Goal: Browse casually: Explore the website without a specific task or goal

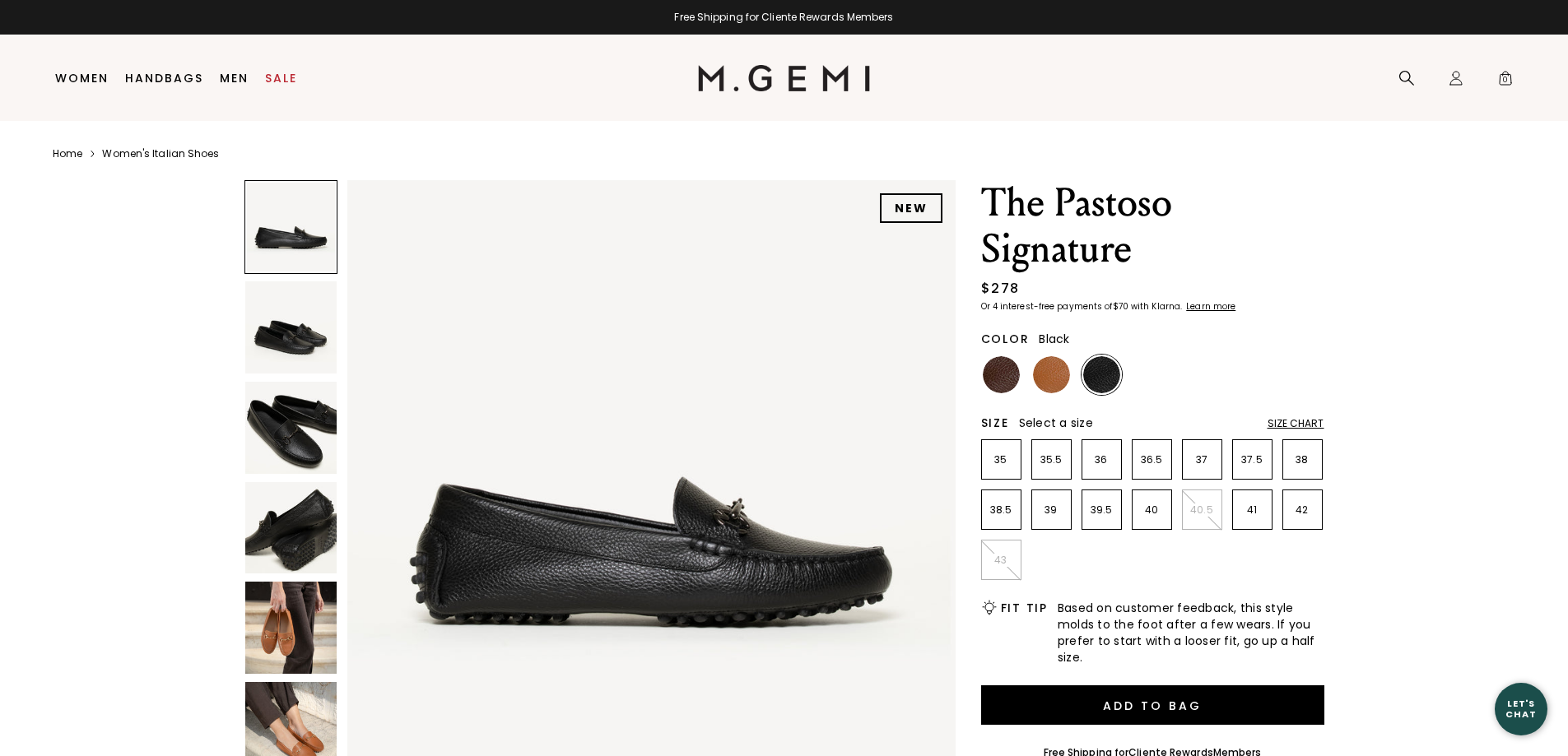
click at [309, 348] on img at bounding box center [291, 327] width 92 height 92
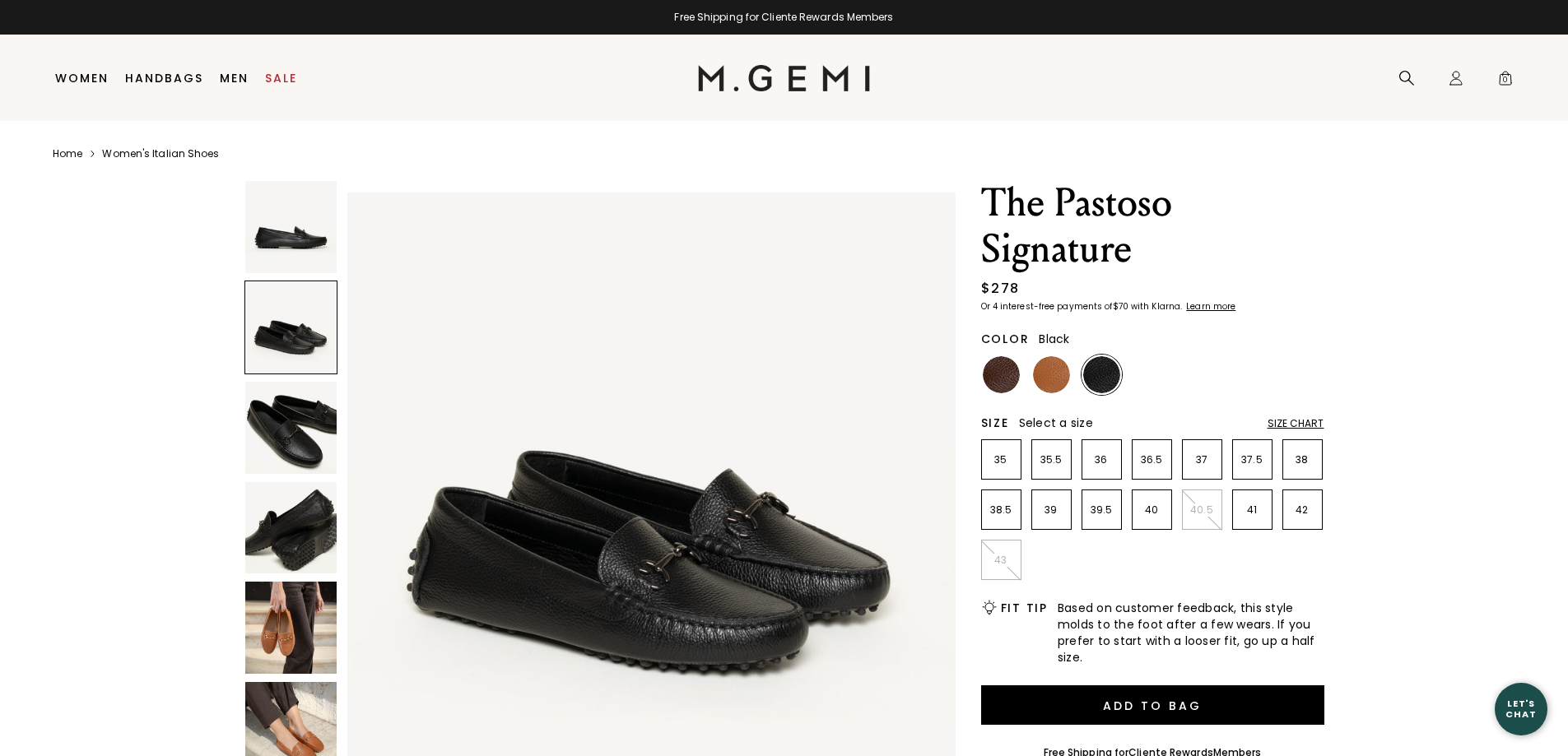
click at [274, 417] on img at bounding box center [291, 428] width 92 height 92
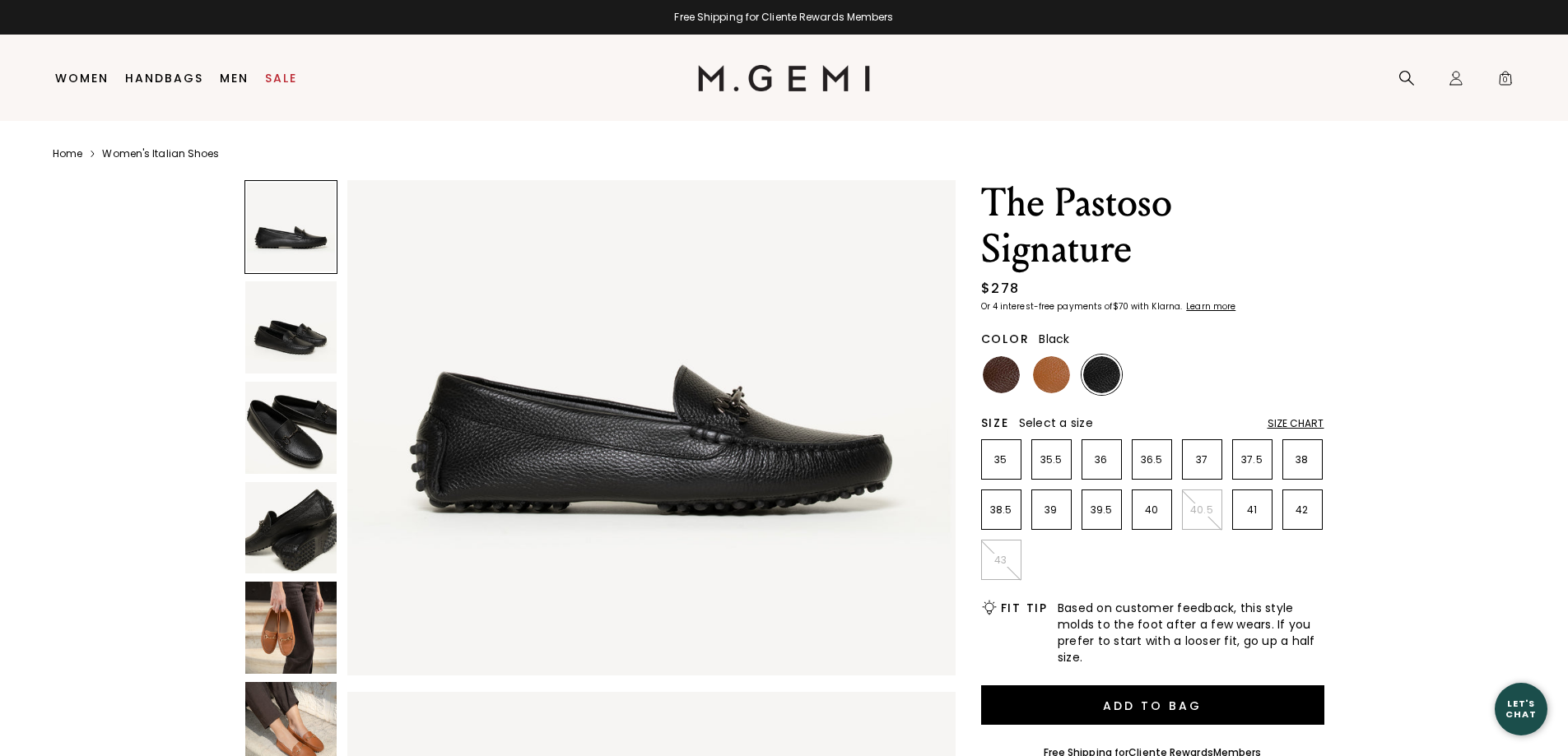
scroll to position [0, 0]
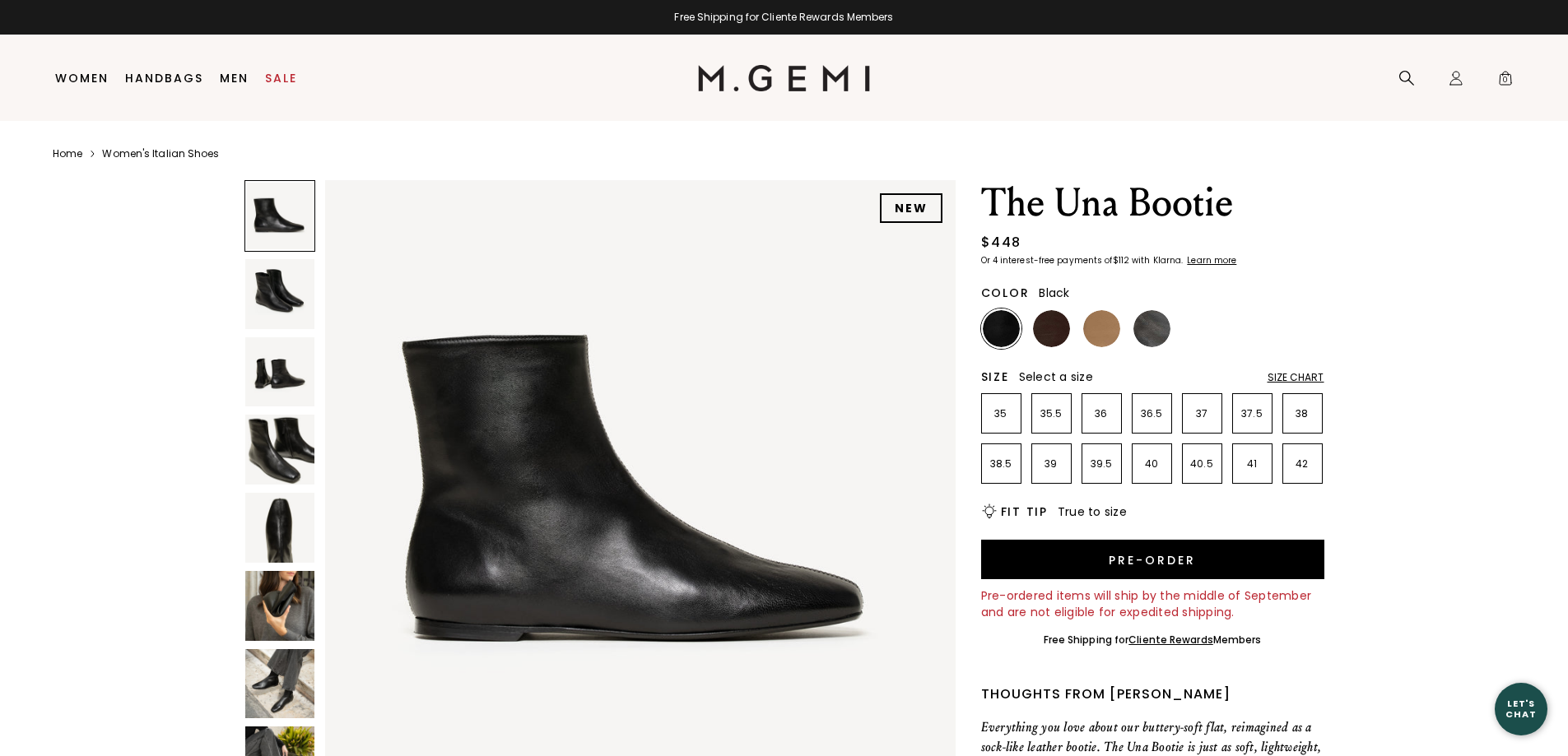
click at [296, 295] on img at bounding box center [280, 294] width 70 height 70
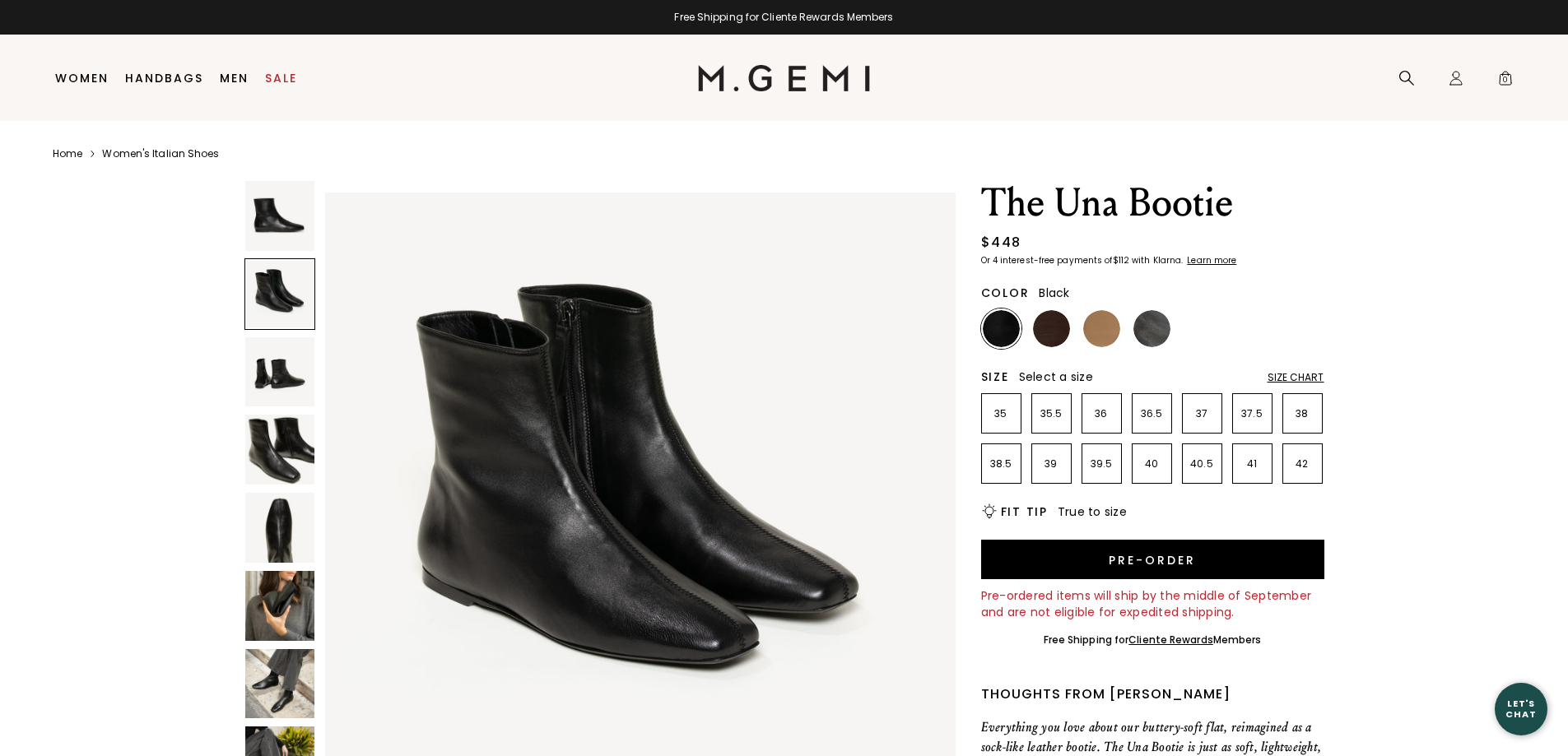
click at [265, 370] on img at bounding box center [280, 372] width 70 height 70
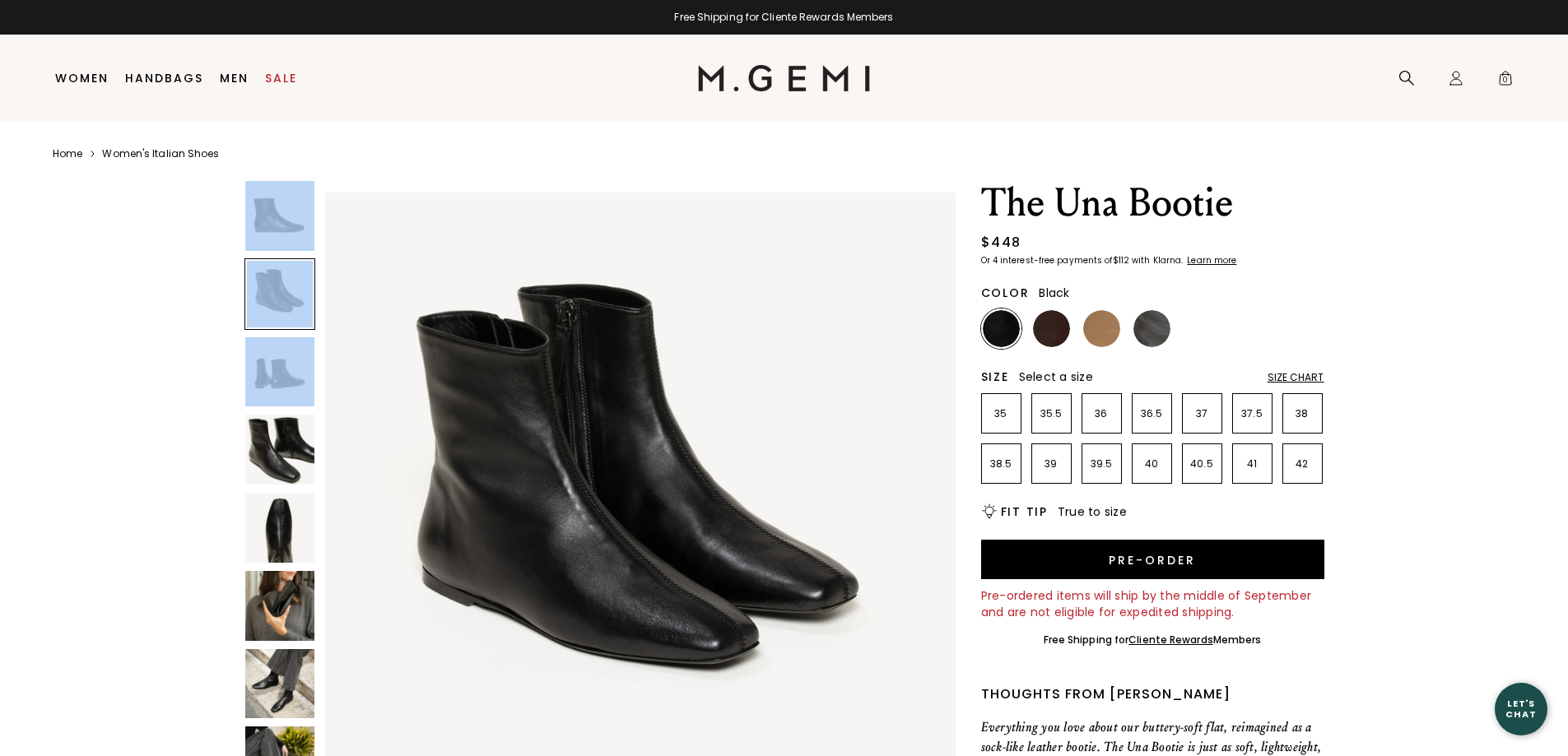
scroll to position [1267, 0]
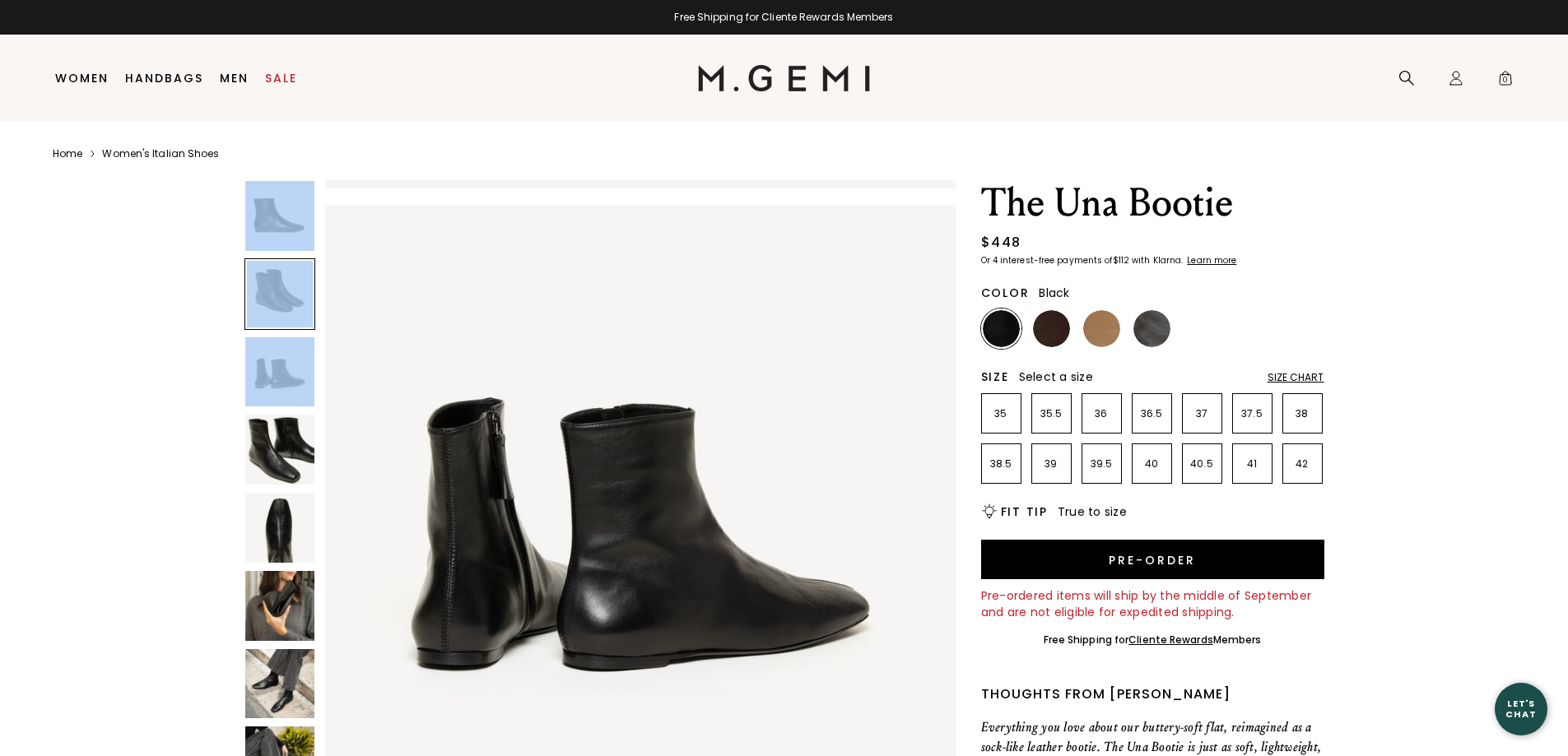
click at [265, 370] on div at bounding box center [280, 372] width 72 height 72
click at [261, 365] on div at bounding box center [280, 372] width 72 height 72
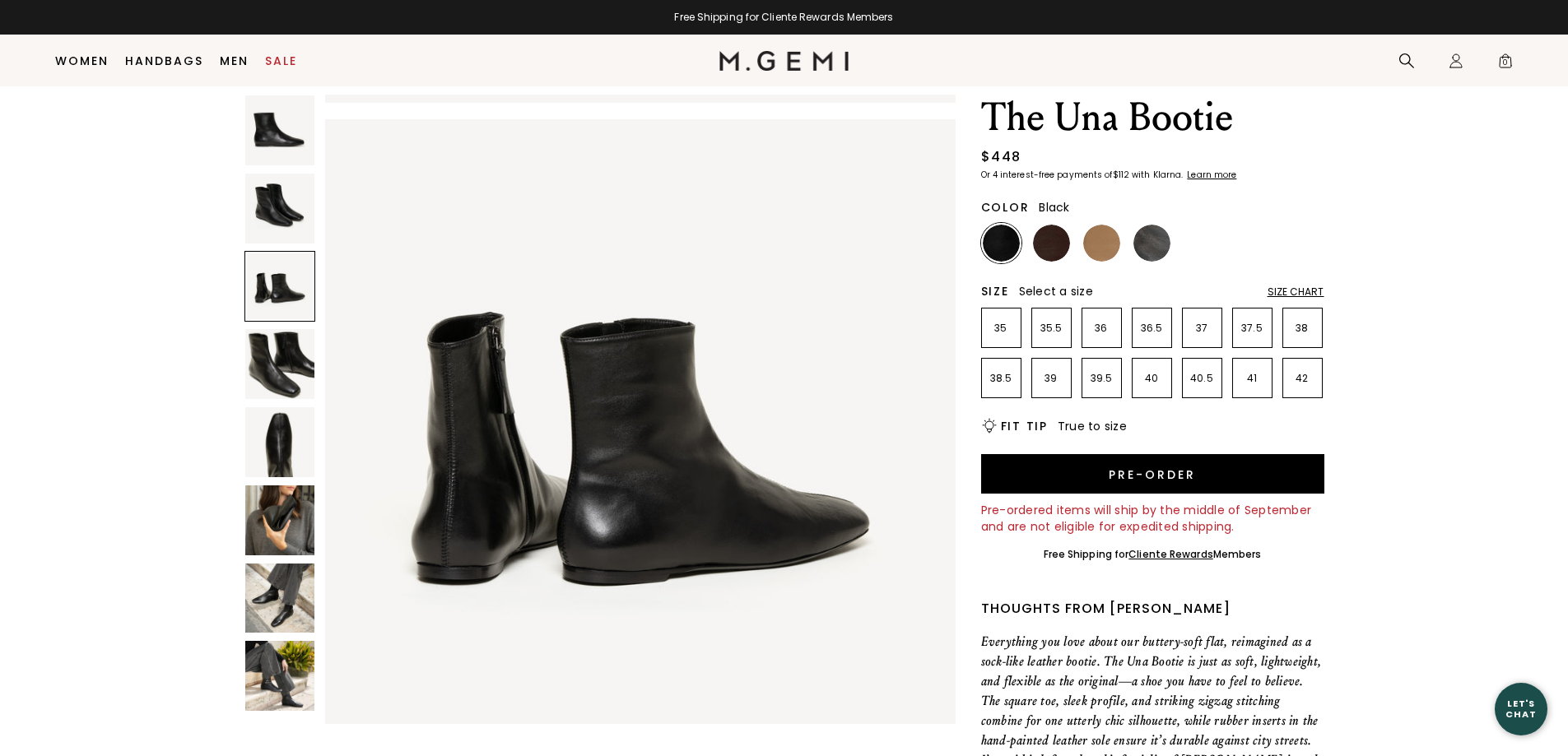
scroll to position [130, 0]
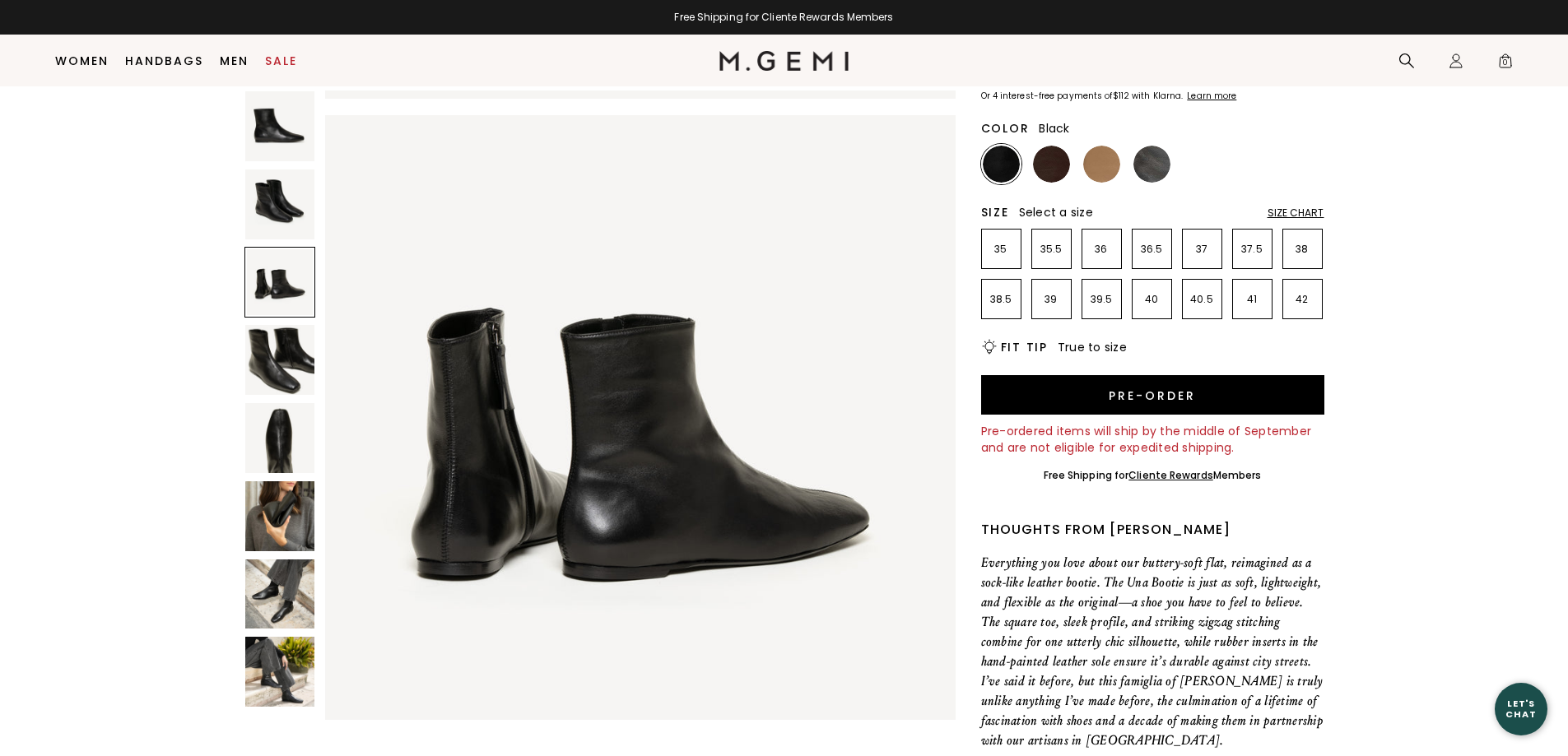
click at [277, 358] on img at bounding box center [280, 359] width 70 height 70
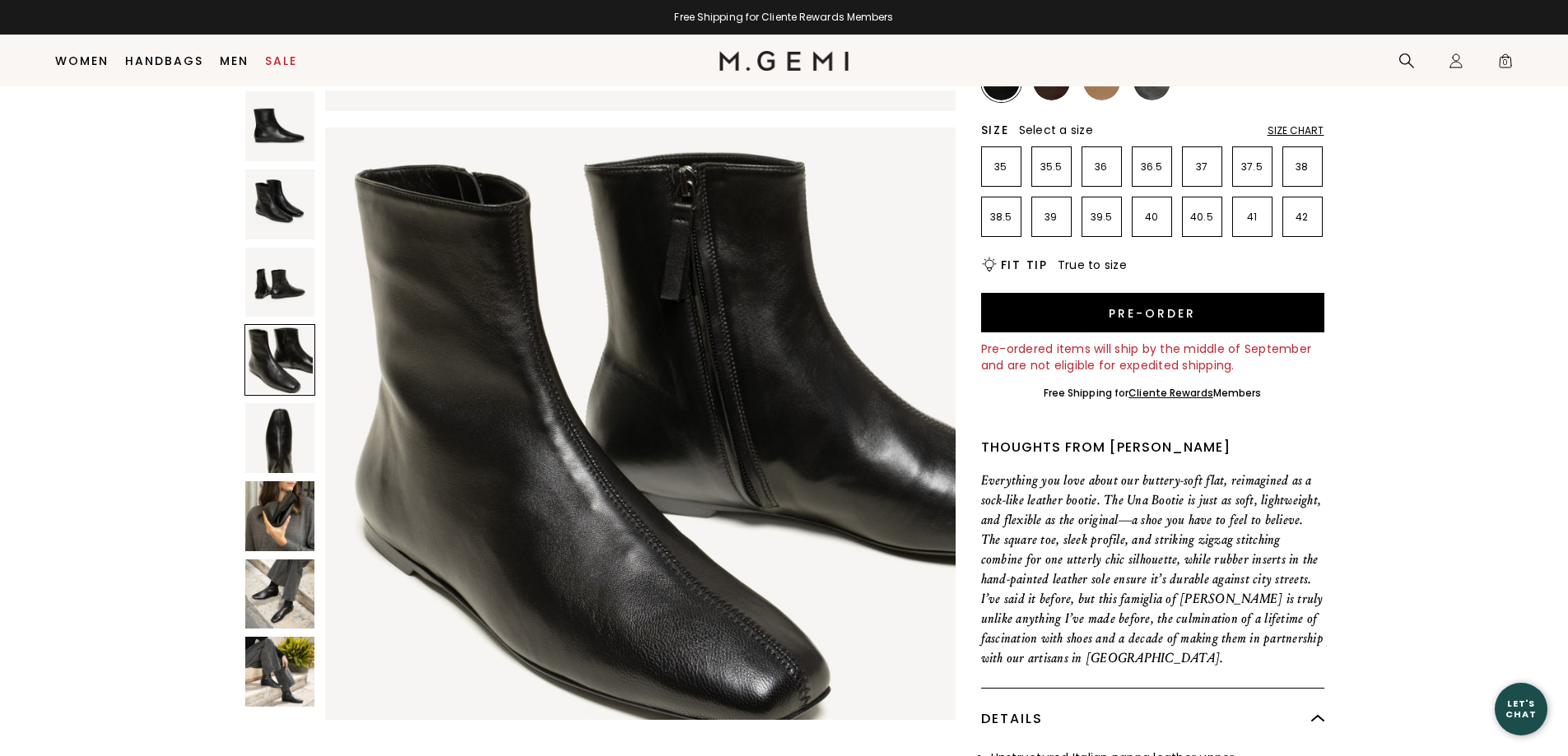
scroll to position [295, 0]
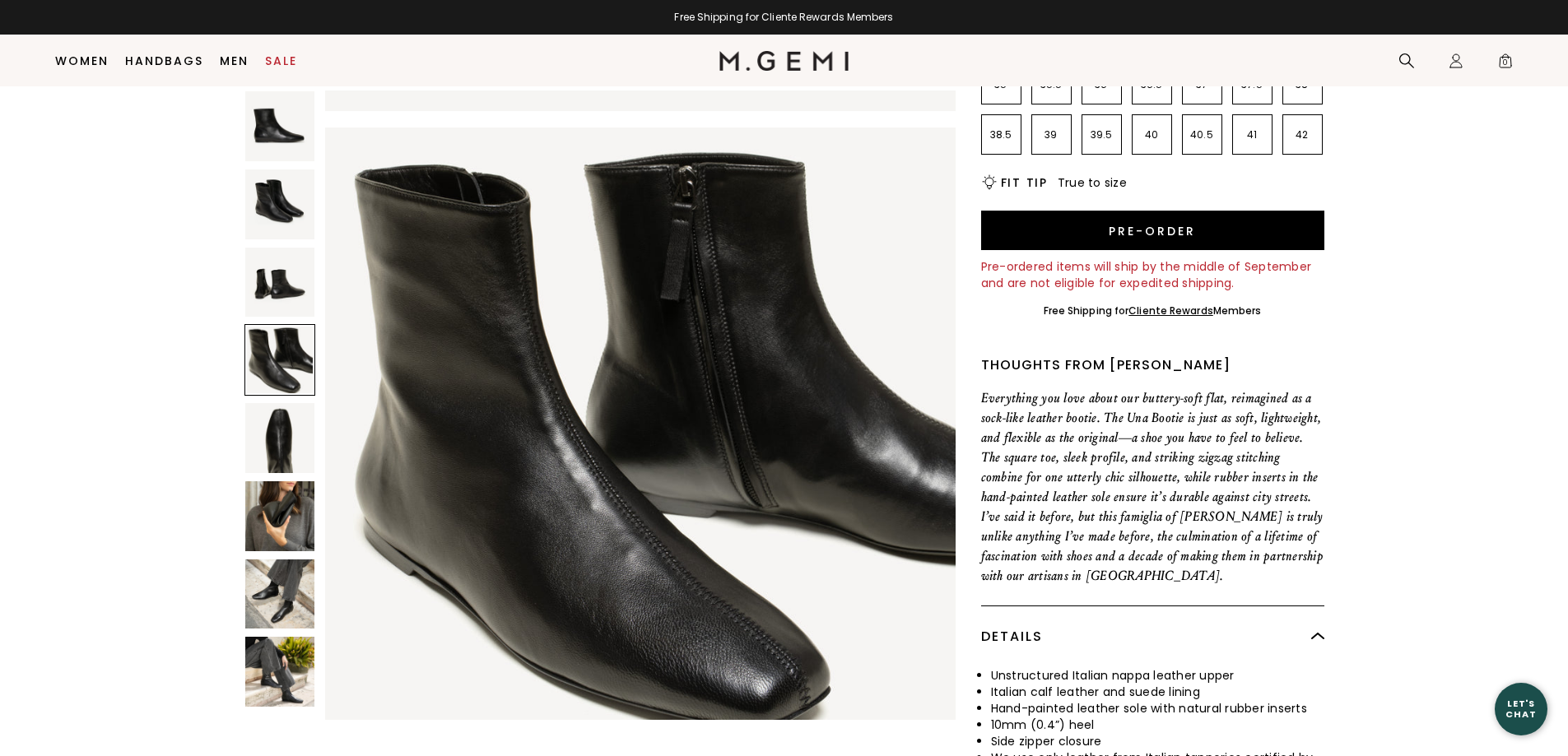
click at [265, 438] on img at bounding box center [280, 438] width 70 height 70
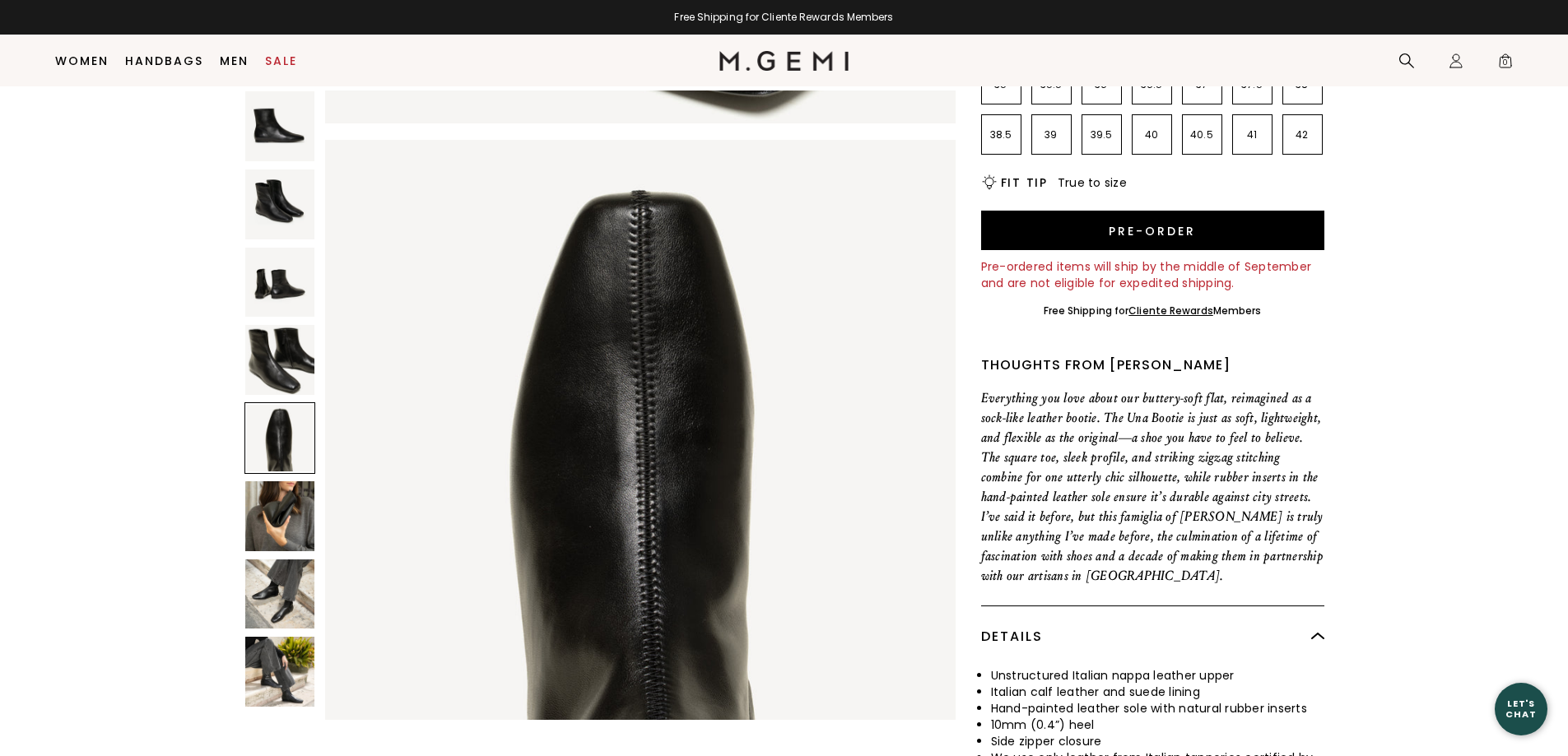
click at [280, 520] on img at bounding box center [280, 516] width 70 height 70
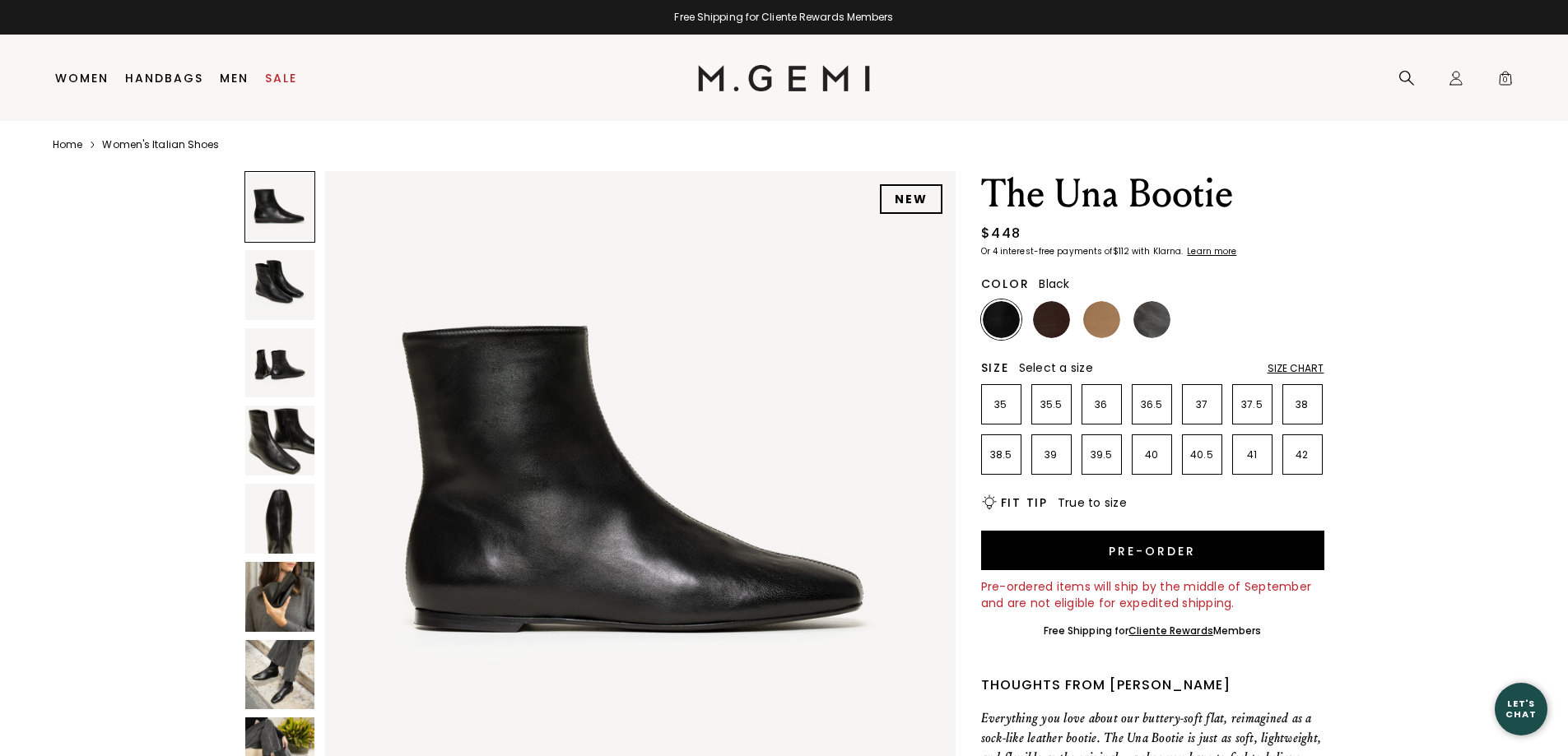
scroll to position [0, 0]
